Goal: Navigation & Orientation: Find specific page/section

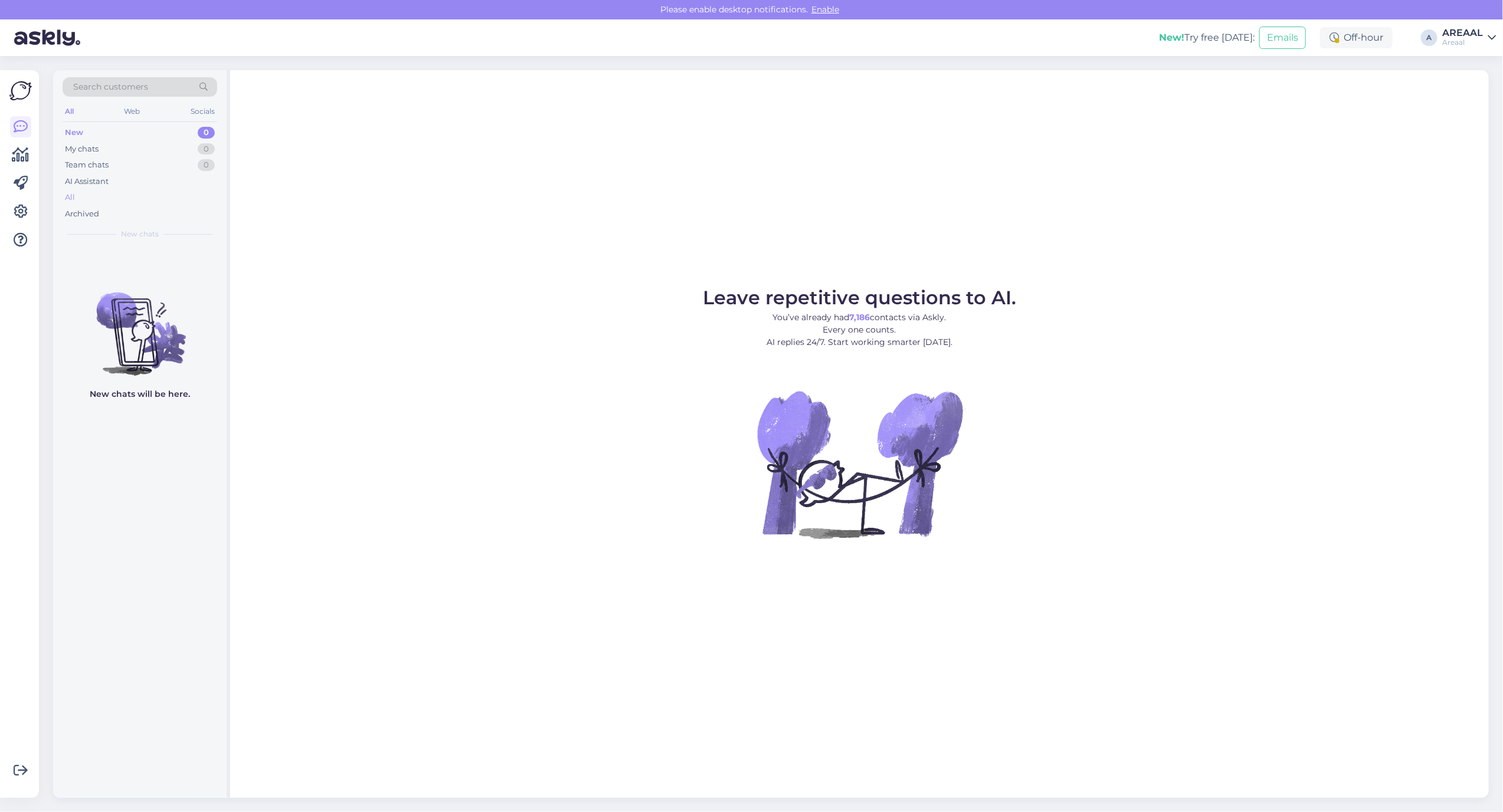
click at [139, 200] on div "All" at bounding box center [140, 198] width 154 height 16
click at [112, 196] on div "All" at bounding box center [140, 198] width 154 height 16
click at [177, 179] on div "AI Assistant" at bounding box center [140, 182] width 154 height 16
click at [164, 206] on div "Archived" at bounding box center [140, 214] width 154 height 16
click at [136, 206] on div "Archived" at bounding box center [140, 214] width 154 height 16
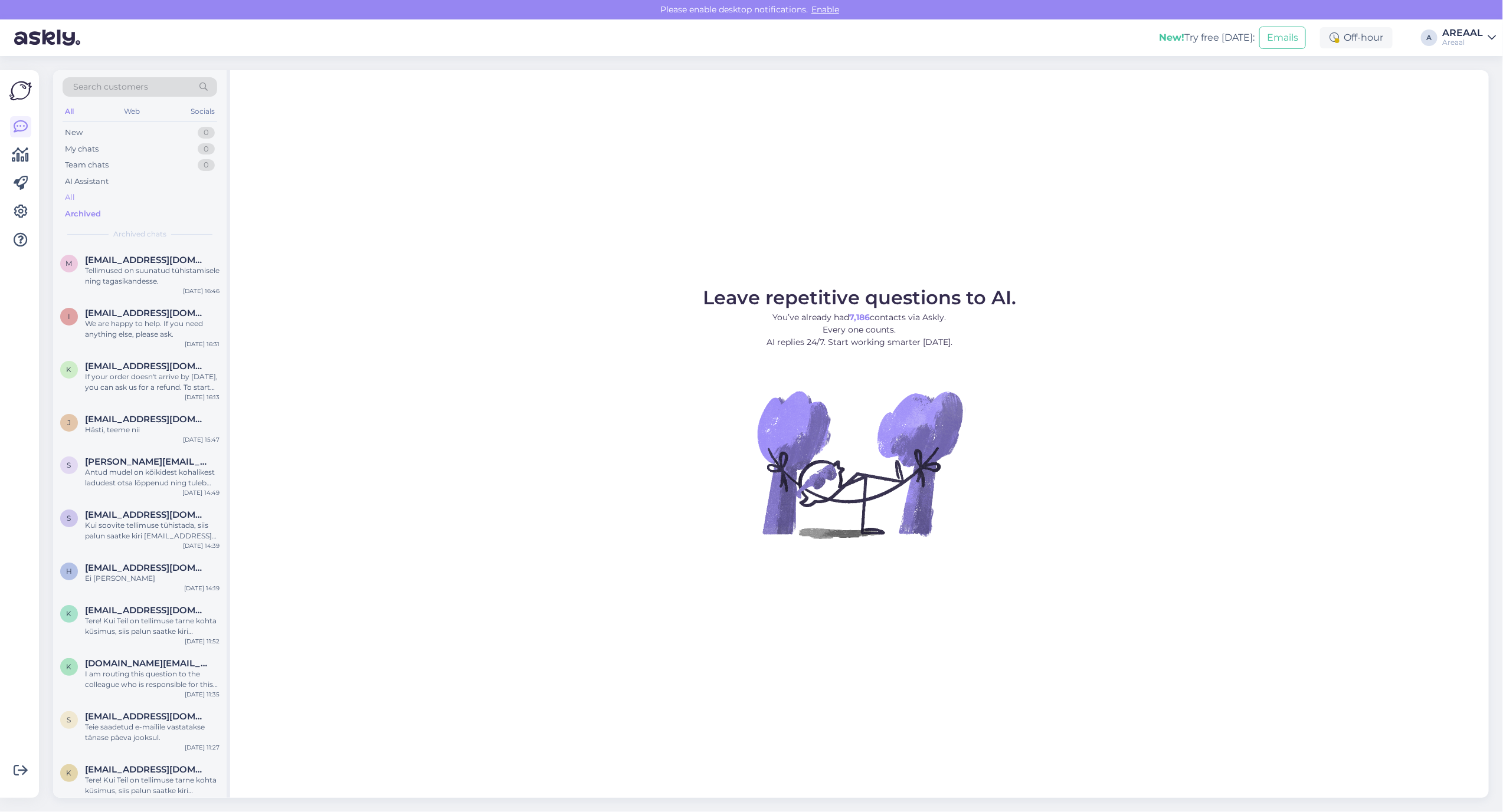
click at [136, 196] on div "All" at bounding box center [140, 198] width 154 height 16
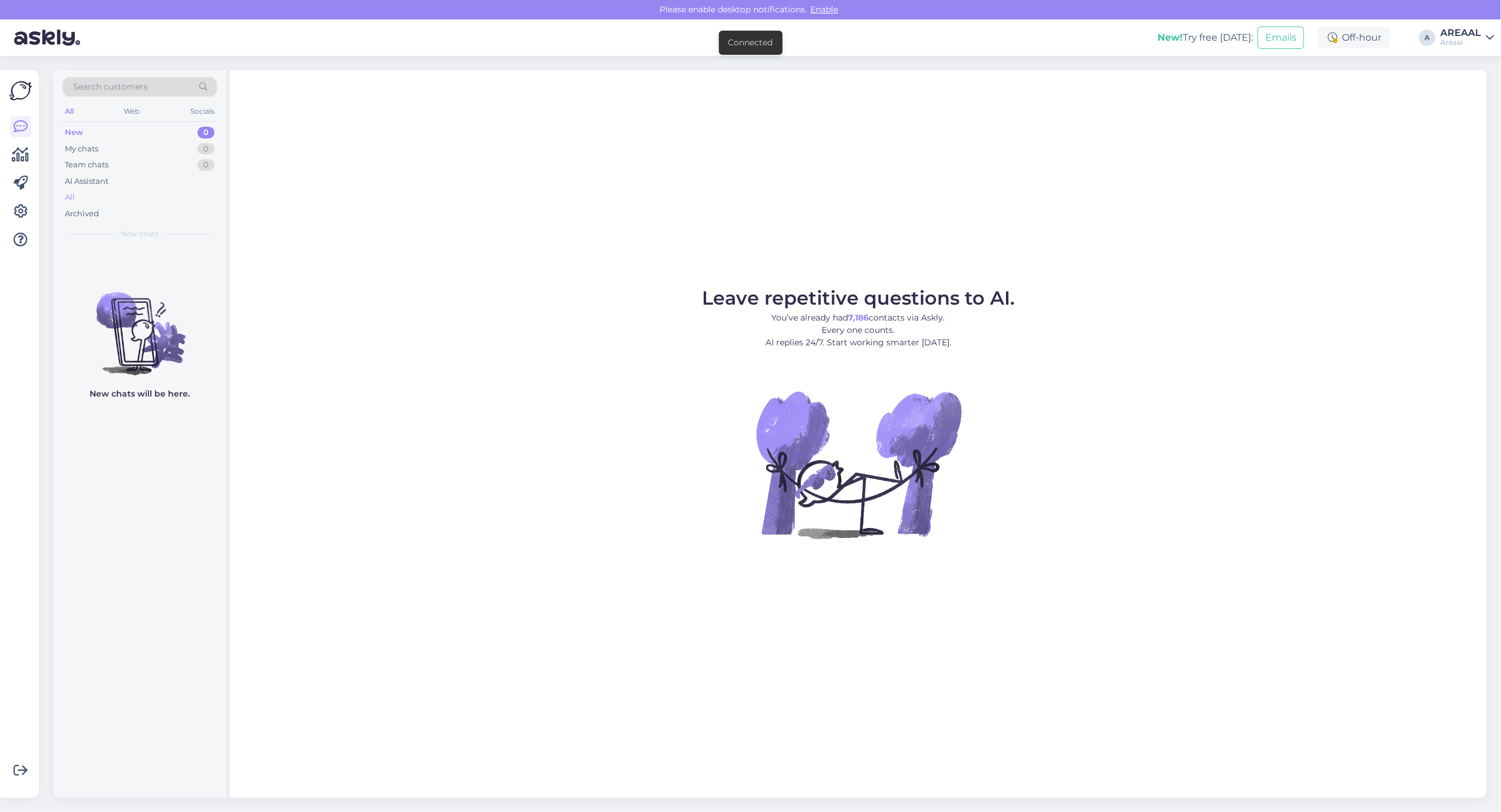
click at [95, 202] on div "All" at bounding box center [139, 198] width 154 height 16
click at [141, 200] on div "All" at bounding box center [139, 198] width 154 height 16
click at [102, 200] on div "All" at bounding box center [139, 198] width 154 height 16
click at [170, 198] on div "All" at bounding box center [139, 198] width 154 height 16
click at [169, 193] on div "All" at bounding box center [139, 198] width 154 height 16
